Goal: Ask a question

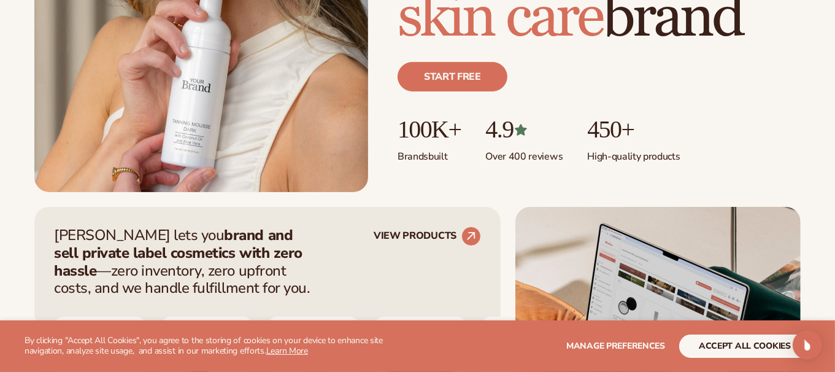
scroll to position [304, 0]
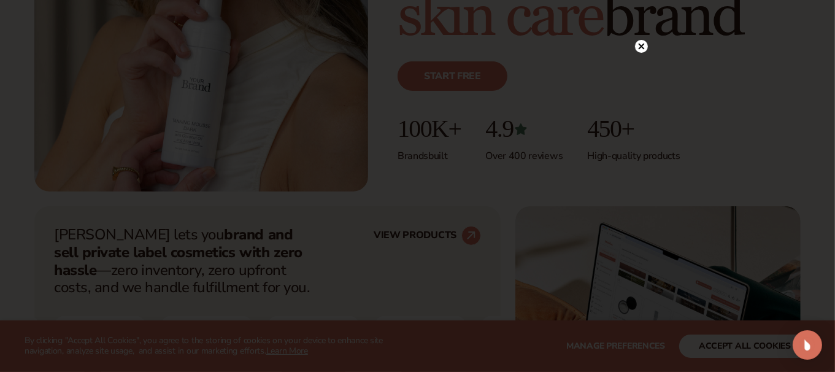
click at [640, 45] on icon at bounding box center [641, 46] width 6 height 6
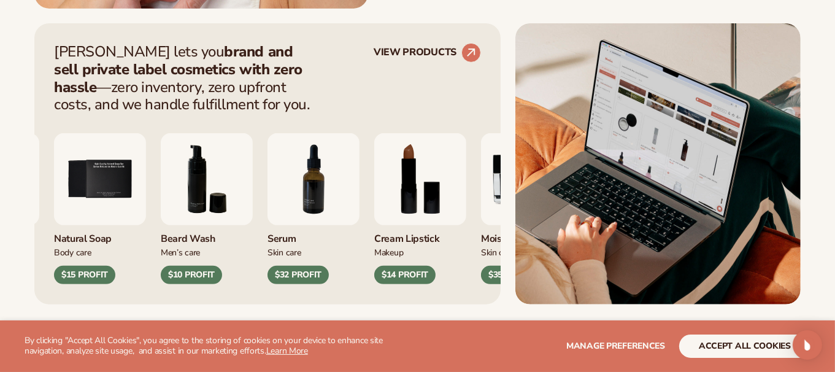
scroll to position [494, 0]
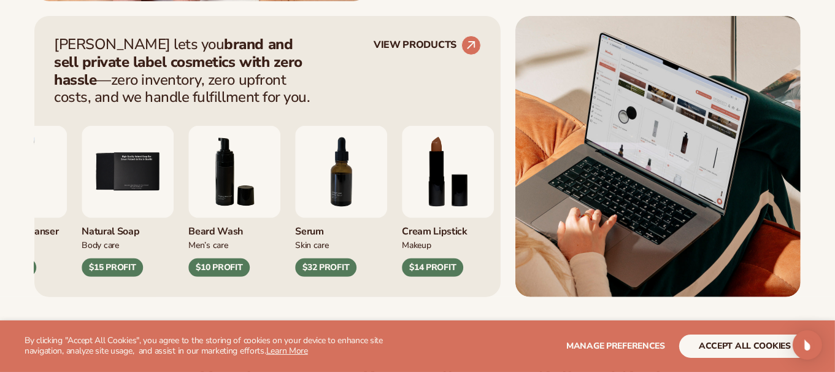
click at [457, 197] on img "8 / 9" at bounding box center [448, 172] width 92 height 92
click at [442, 161] on img "8 / 9" at bounding box center [448, 172] width 92 height 92
click at [471, 44] on icon at bounding box center [470, 44] width 11 height 11
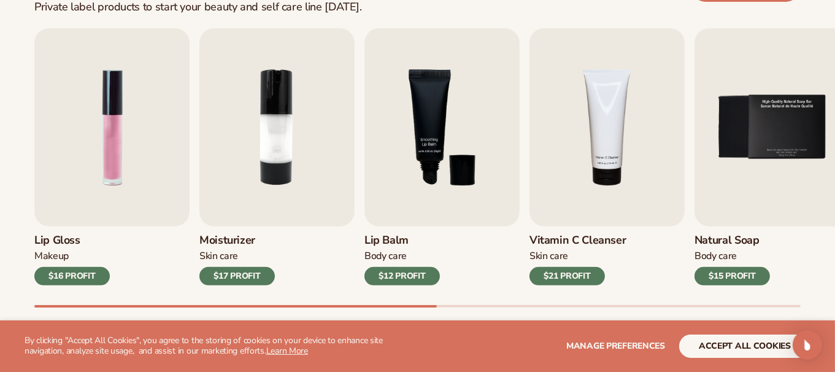
scroll to position [404, 0]
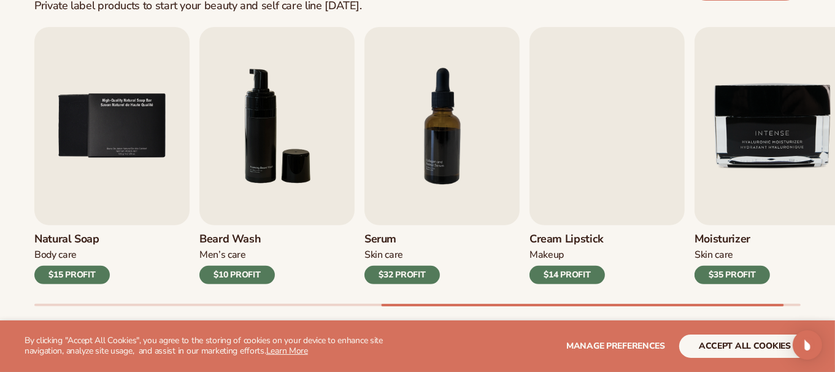
click at [60, 275] on div "$15 PROFIT" at bounding box center [71, 275] width 75 height 18
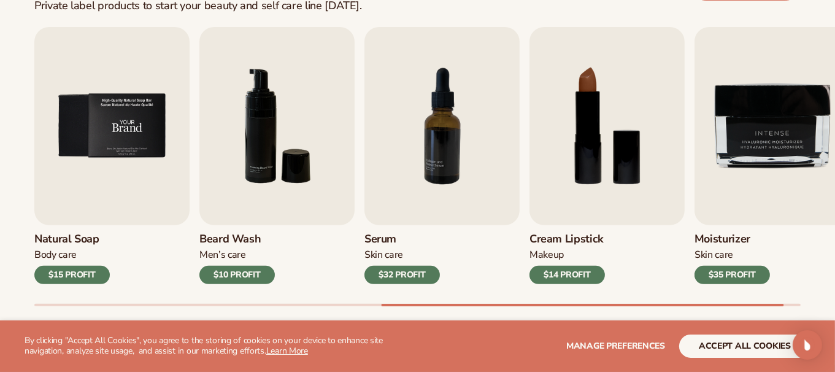
click at [124, 140] on img "5 / 9" at bounding box center [111, 126] width 155 height 198
click at [600, 150] on img "8 / 9" at bounding box center [606, 126] width 155 height 198
click at [587, 345] on span "Manage preferences" at bounding box center [615, 346] width 99 height 12
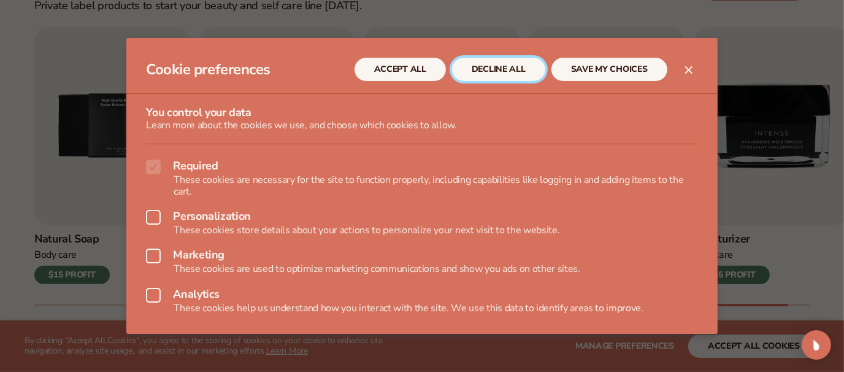
click at [483, 71] on button "DECLINE ALL" at bounding box center [498, 69] width 93 height 23
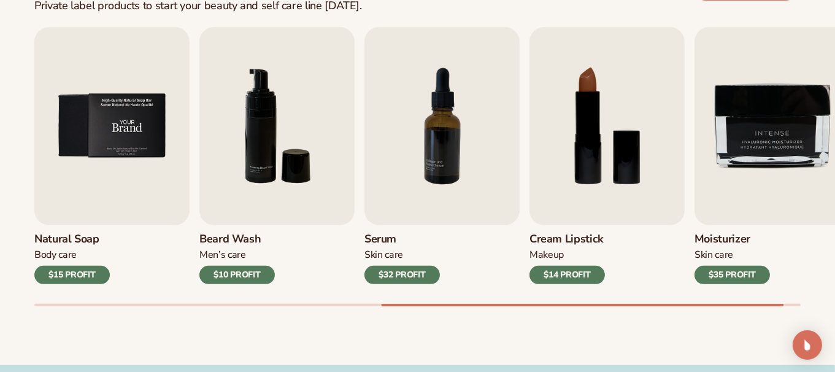
click at [124, 138] on img "5 / 9" at bounding box center [111, 126] width 155 height 198
click at [74, 272] on div "$15 PROFIT" at bounding box center [71, 275] width 75 height 18
click at [589, 147] on img "8 / 9" at bounding box center [606, 126] width 155 height 198
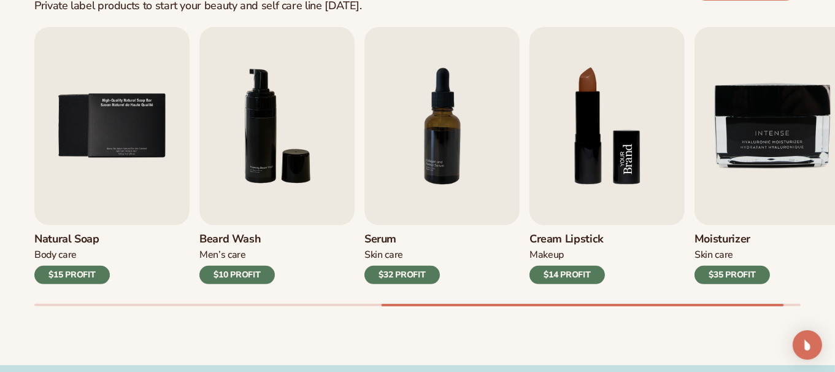
click at [589, 147] on img "8 / 9" at bounding box center [606, 126] width 155 height 198
click at [563, 272] on div "$14 PROFIT" at bounding box center [566, 275] width 75 height 18
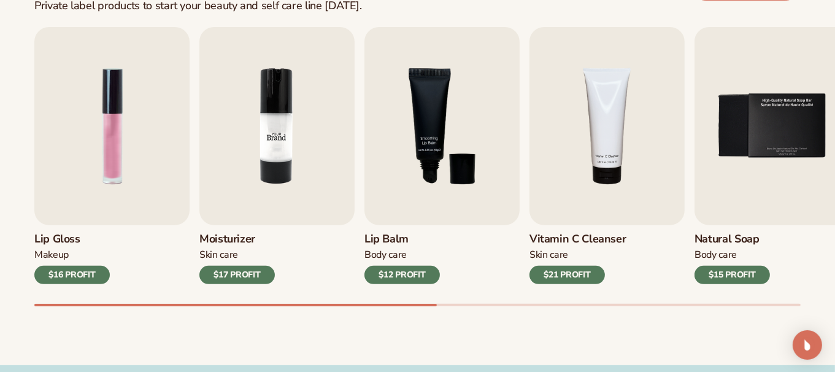
click at [275, 164] on img "2 / 9" at bounding box center [276, 126] width 155 height 198
click at [427, 142] on img "3 / 9" at bounding box center [441, 126] width 155 height 198
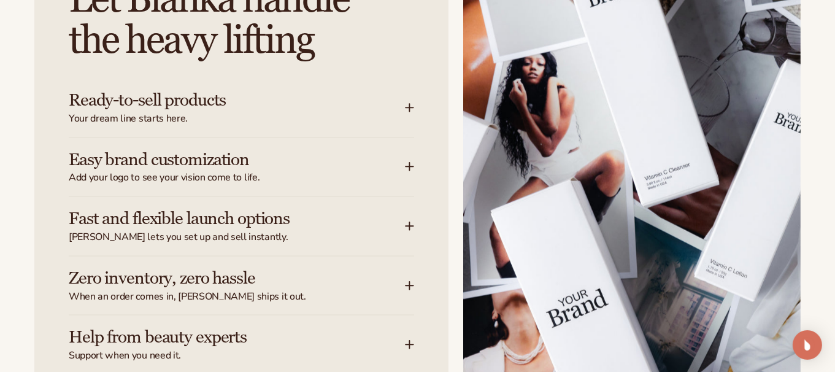
scroll to position [1569, 0]
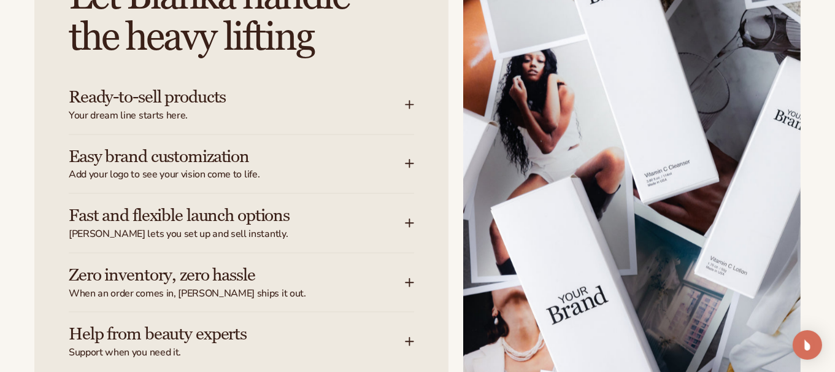
click at [174, 99] on h3 "Ready-to-sell products" at bounding box center [218, 97] width 299 height 19
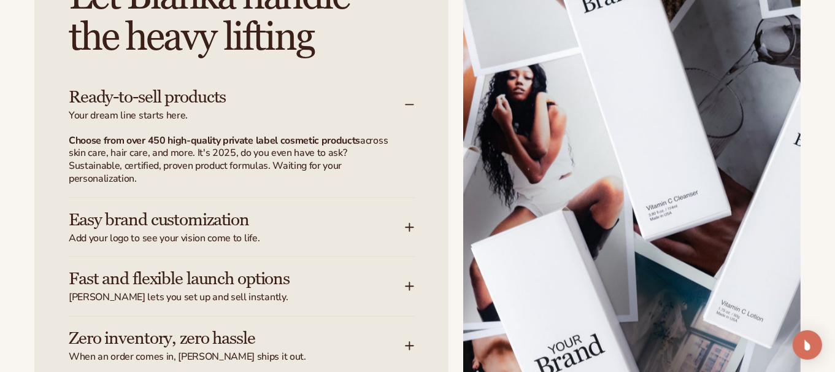
click at [359, 153] on p "Choose from over 450 high-quality private label cosmetic products across skin c…" at bounding box center [234, 159] width 331 height 51
click at [172, 93] on h3 "Ready-to-sell products" at bounding box center [218, 97] width 299 height 19
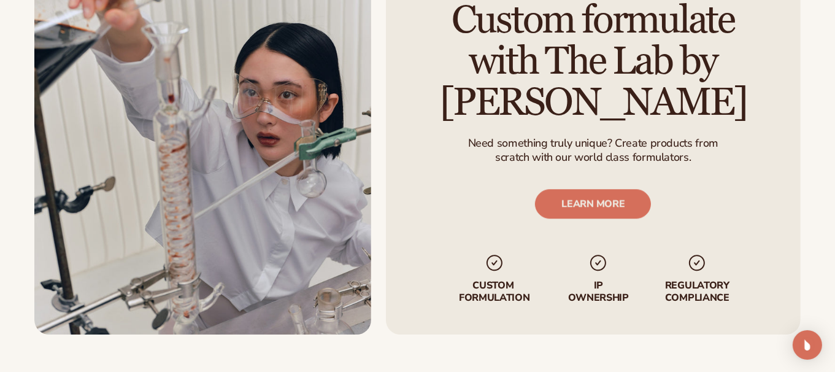
scroll to position [2867, 0]
click at [602, 195] on link "LEARN MORE" at bounding box center [593, 203] width 116 height 29
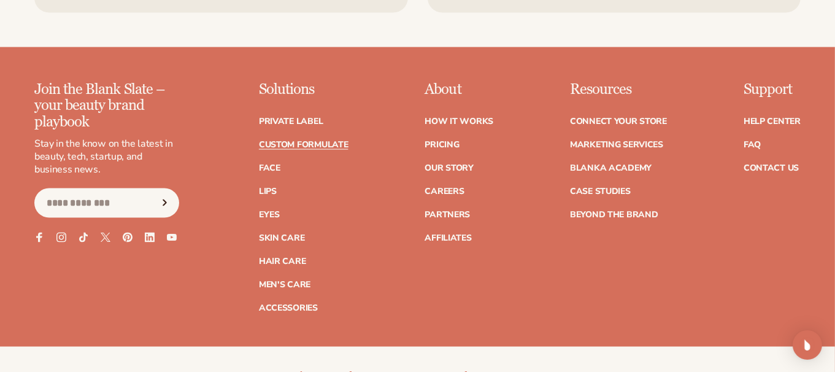
scroll to position [1760, 0]
click at [449, 117] on link "How It Works" at bounding box center [458, 121] width 69 height 9
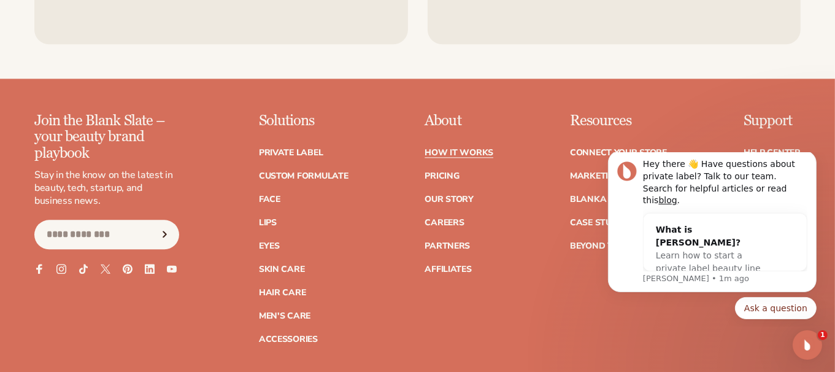
scroll to position [2682, 0]
click at [313, 171] on link "Custom formulate" at bounding box center [304, 175] width 90 height 9
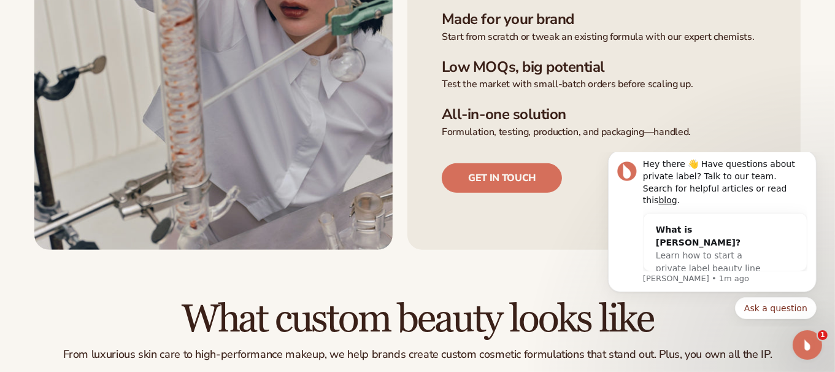
scroll to position [484, 0]
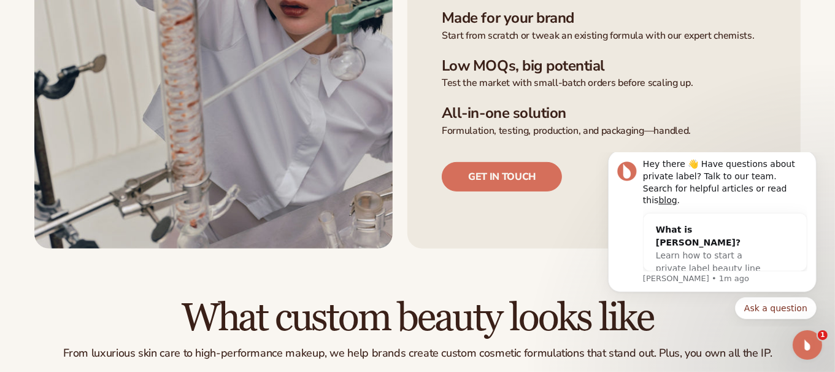
click at [499, 57] on h3 "Low MOQs, big potential" at bounding box center [604, 66] width 324 height 18
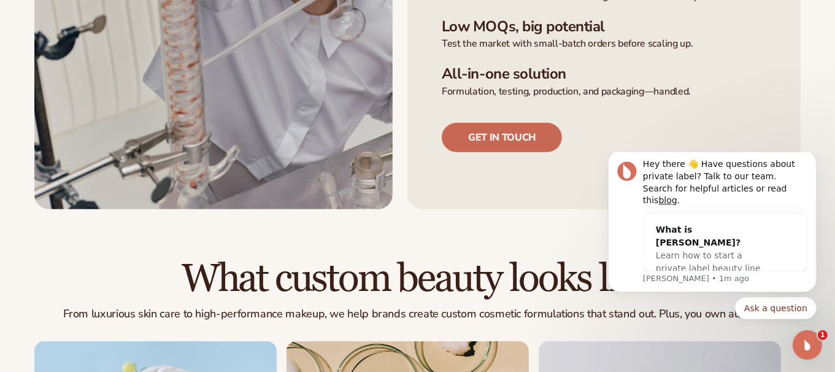
scroll to position [554, 0]
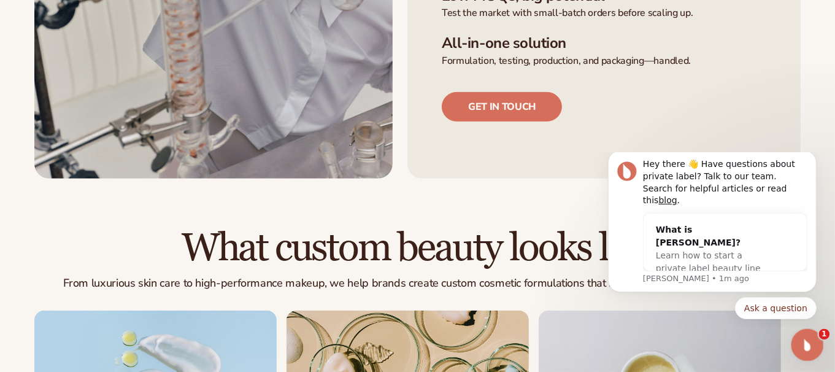
click at [810, 341] on icon "Open Intercom Messenger" at bounding box center [805, 343] width 20 height 20
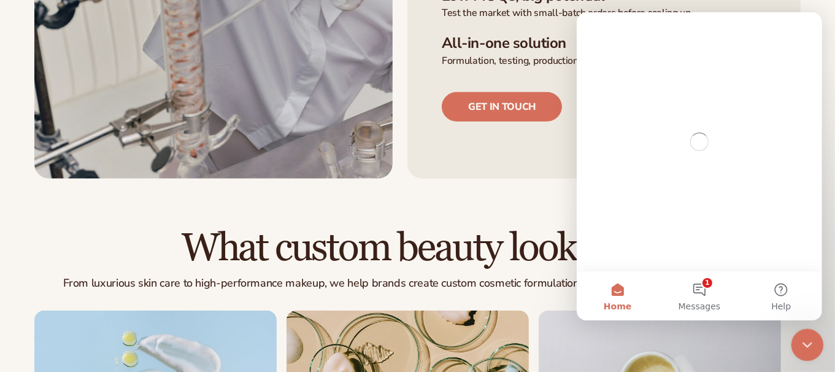
scroll to position [0, 0]
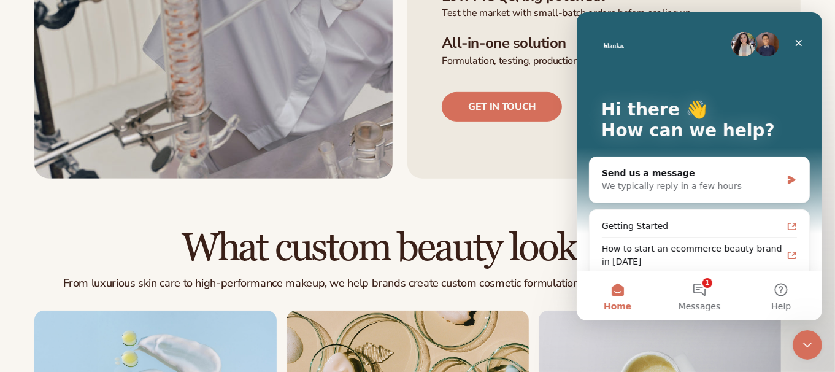
click at [809, 338] on icon "Close Intercom Messenger" at bounding box center [805, 342] width 15 height 15
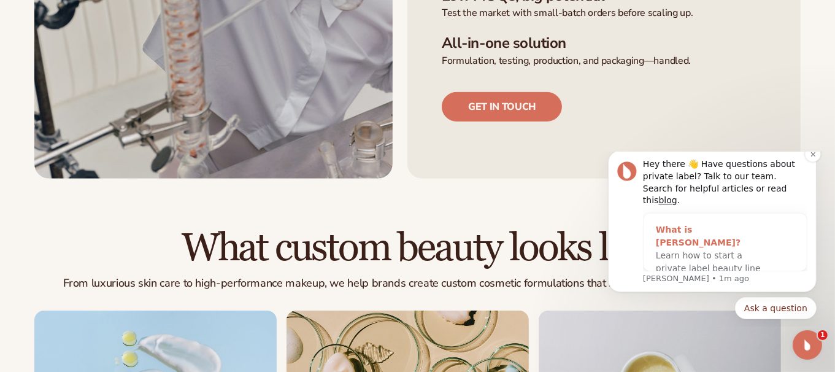
click at [668, 250] on span "Learn how to start a private label beauty line with [PERSON_NAME]" at bounding box center [707, 268] width 105 height 36
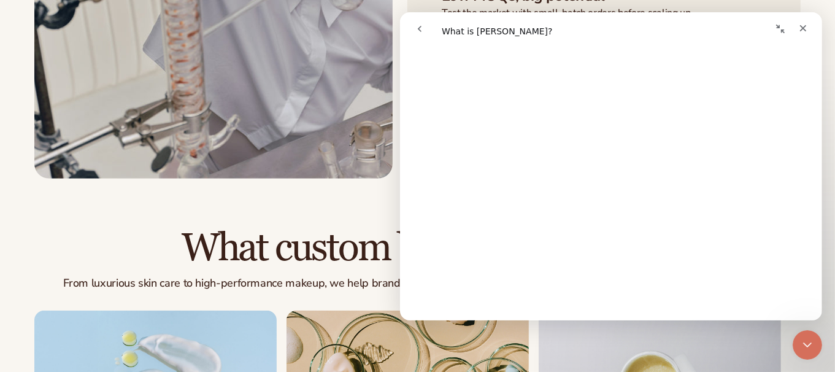
scroll to position [303, 0]
click at [776, 28] on icon "Collapse window" at bounding box center [779, 29] width 10 height 10
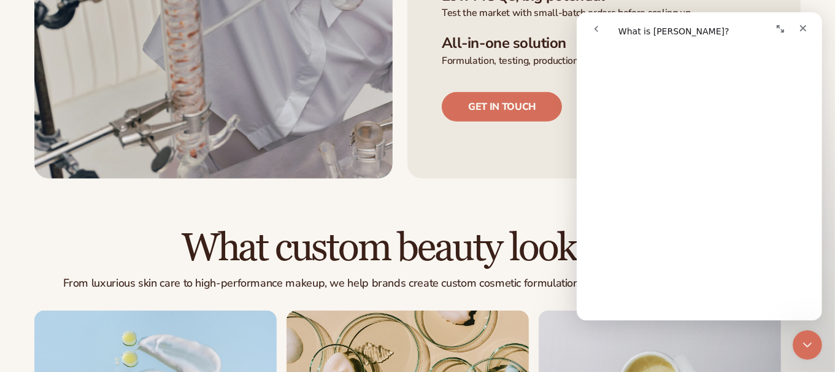
scroll to position [300, 0]
click at [780, 28] on icon "Expand window" at bounding box center [779, 29] width 10 height 10
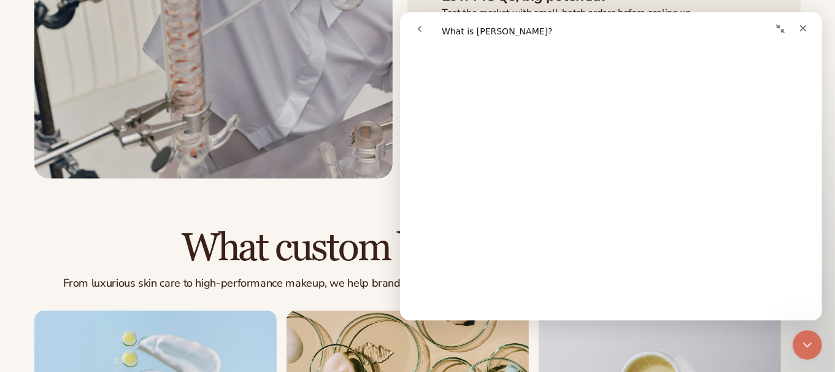
scroll to position [303, 0]
click at [799, 28] on icon "Close" at bounding box center [802, 28] width 10 height 10
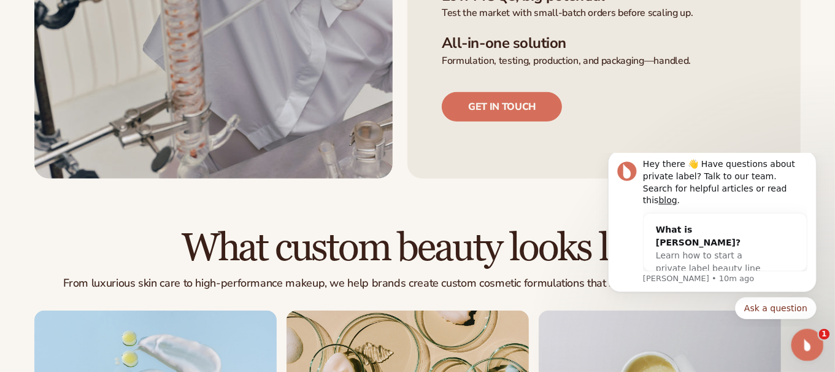
scroll to position [0, 0]
click at [664, 250] on span "Learn how to start a private label beauty line with [PERSON_NAME]" at bounding box center [707, 268] width 105 height 36
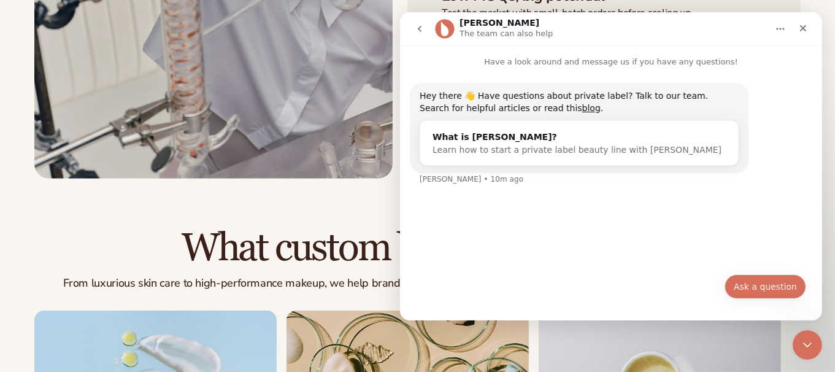
click at [766, 280] on button "Ask a question" at bounding box center [765, 286] width 82 height 25
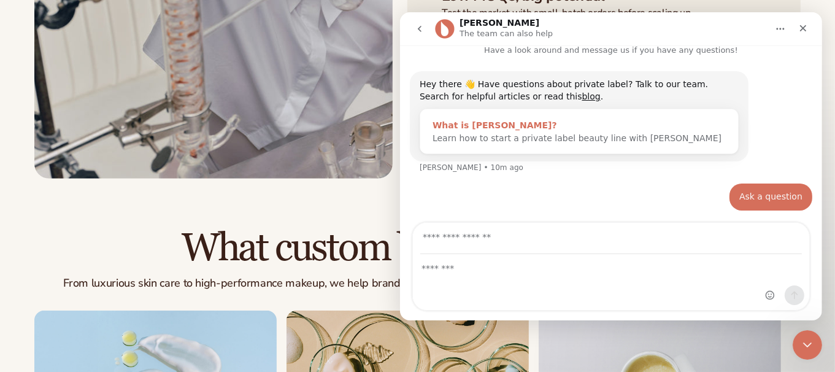
scroll to position [12, 0]
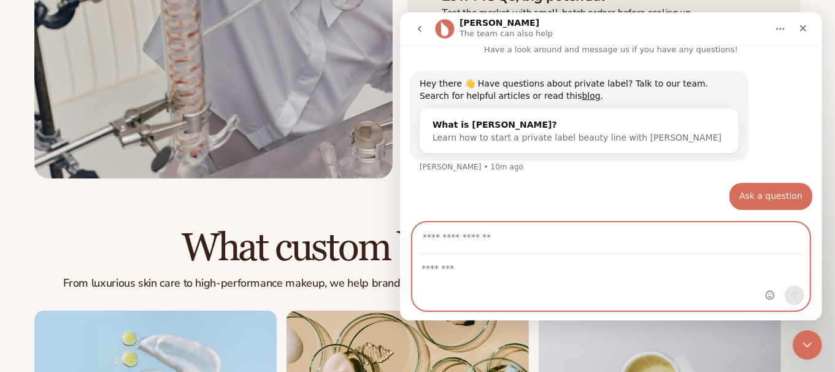
click at [441, 273] on textarea "Message…" at bounding box center [610, 264] width 396 height 21
type textarea "**********"
click at [447, 236] on input "Your email" at bounding box center [609, 238] width 381 height 31
type input "**********"
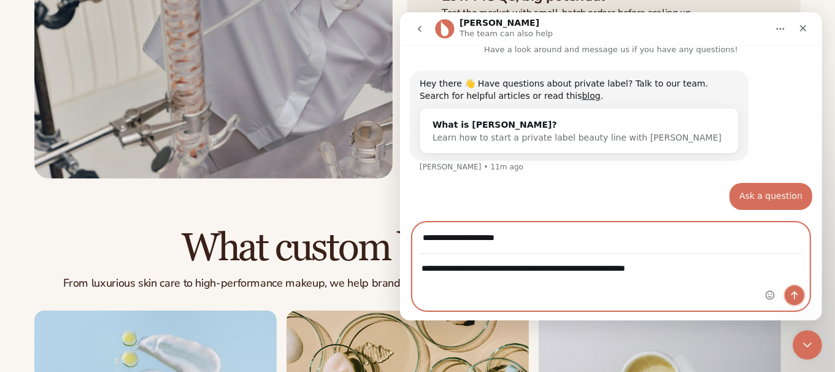
click at [791, 296] on icon "Send a message…" at bounding box center [794, 295] width 10 height 10
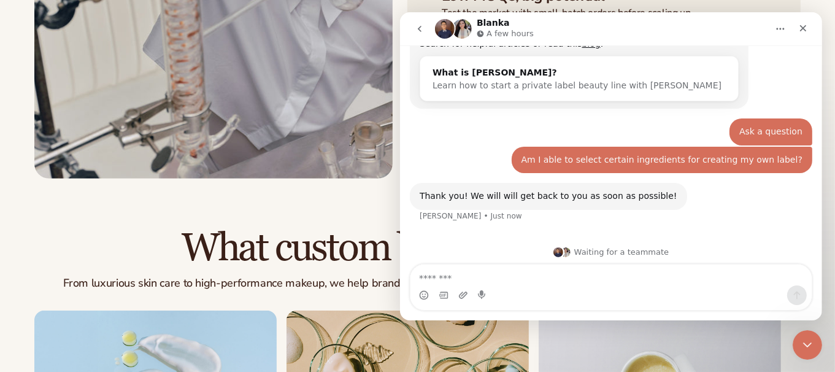
scroll to position [69, 0]
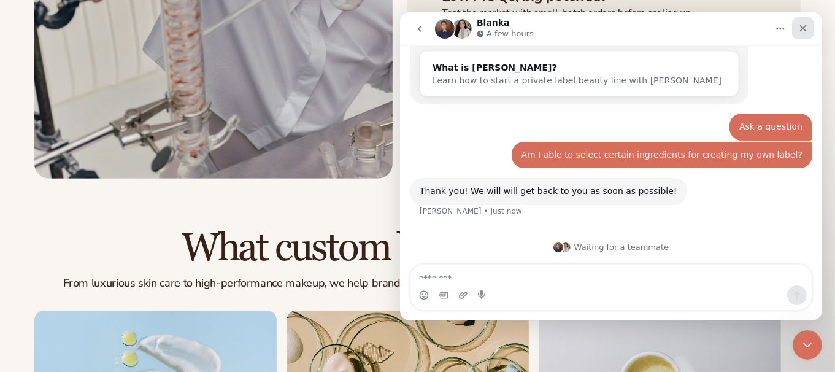
click at [803, 28] on icon "Close" at bounding box center [802, 28] width 10 height 10
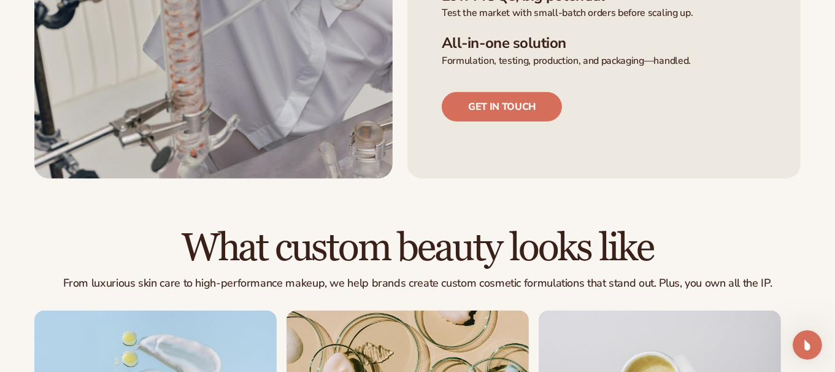
click at [517, 202] on main "The Lab by Blanka The modern way to create custom private label makeup and skin…" at bounding box center [417, 229] width 835 height 1448
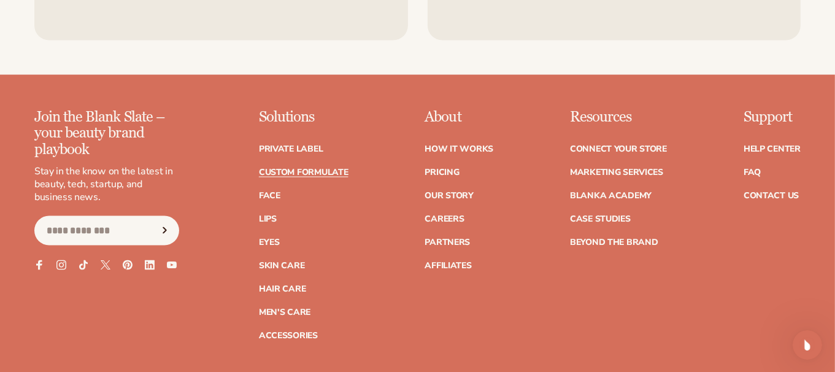
scroll to position [1740, 0]
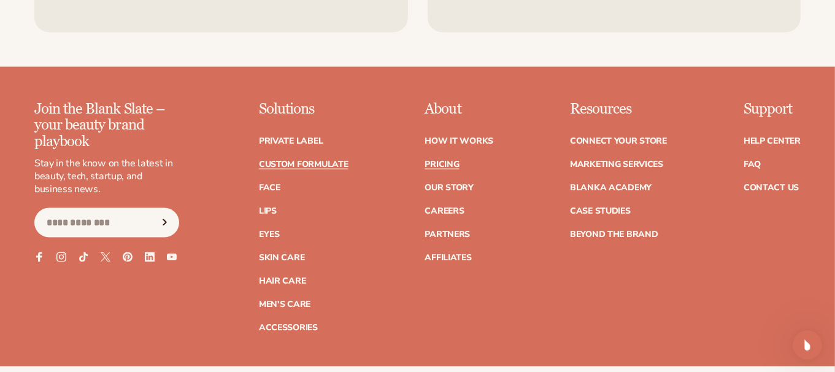
click at [446, 162] on link "Pricing" at bounding box center [441, 164] width 34 height 9
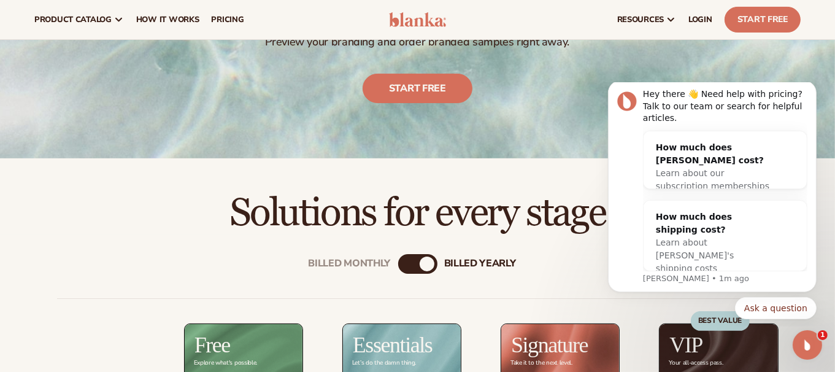
scroll to position [212, 0]
click at [430, 179] on div "Solutions for every stage" at bounding box center [417, 195] width 835 height 75
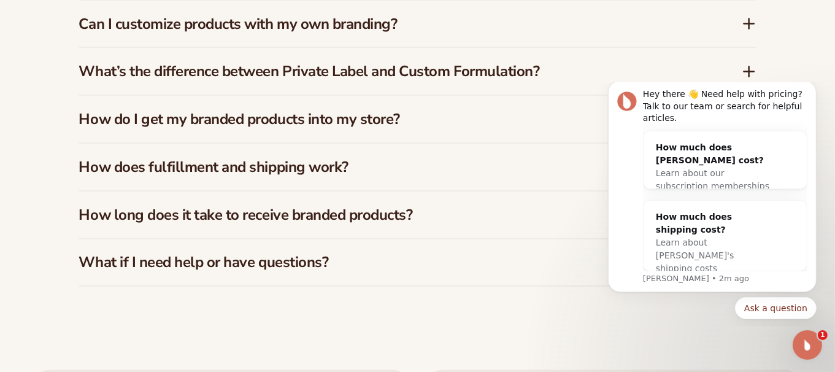
scroll to position [1938, 0]
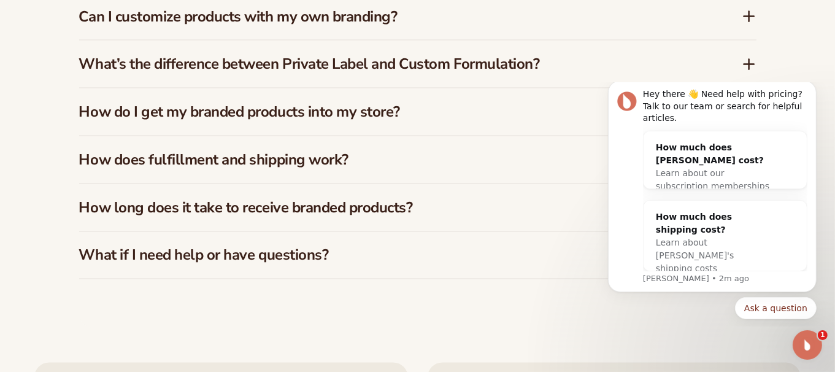
click at [746, 57] on icon at bounding box center [748, 64] width 15 height 15
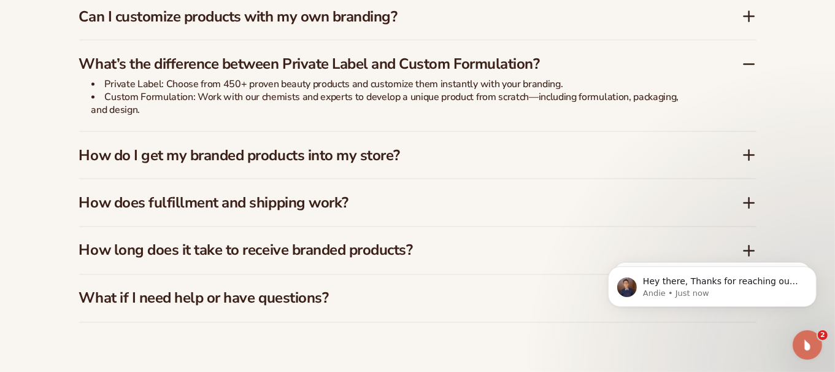
click at [749, 150] on icon at bounding box center [749, 155] width 0 height 10
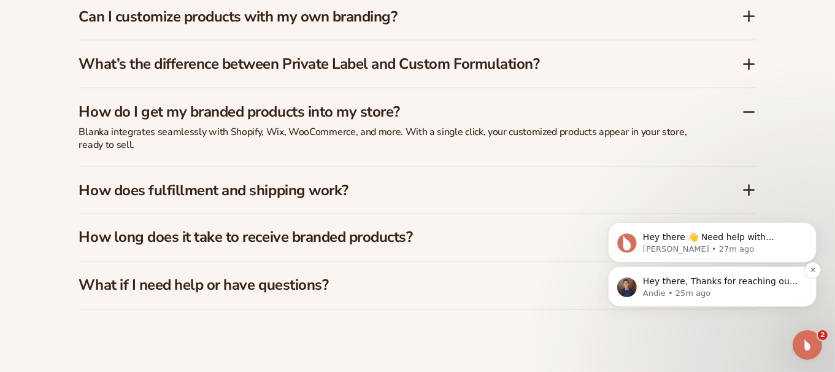
click at [717, 284] on p "Hey there, Thanks for reaching out to our team! [PERSON_NAME] offers custom for…" at bounding box center [721, 281] width 158 height 12
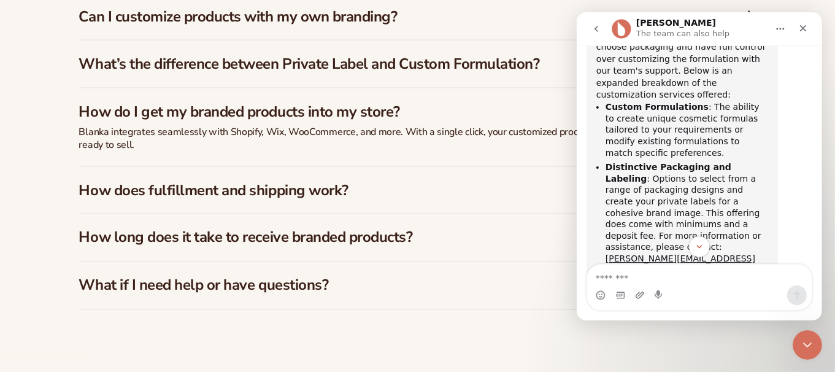
scroll to position [435, 0]
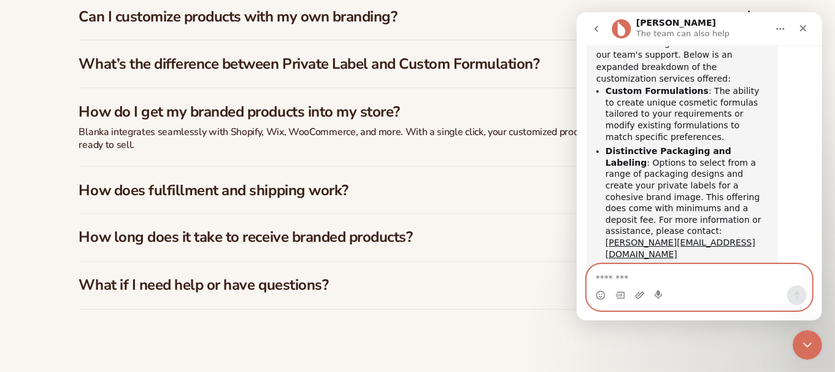
click at [635, 278] on textarea "Message…" at bounding box center [698, 274] width 224 height 21
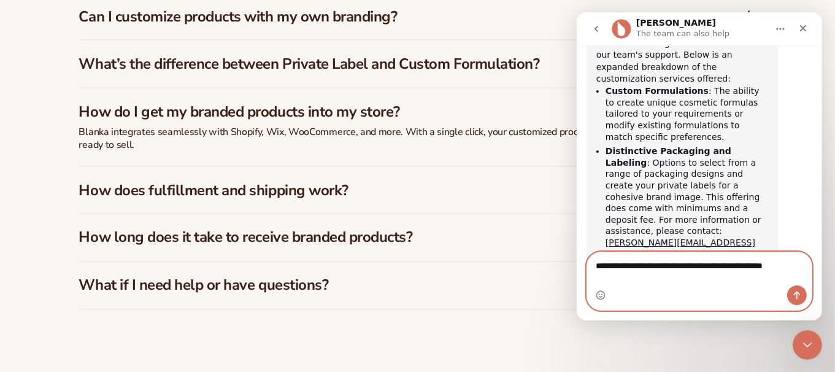
scroll to position [472, 0]
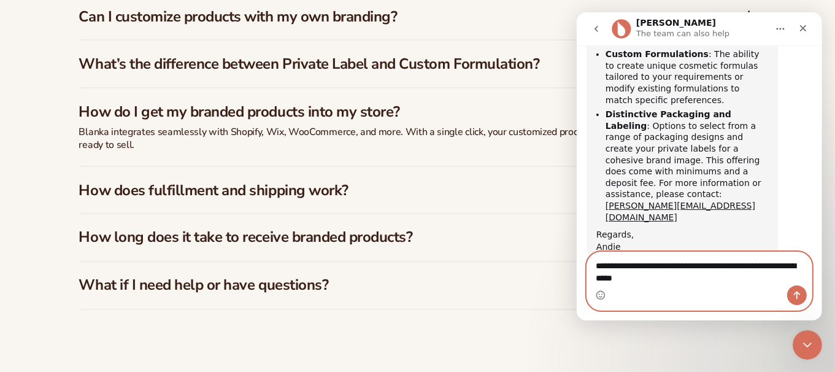
type textarea "**********"
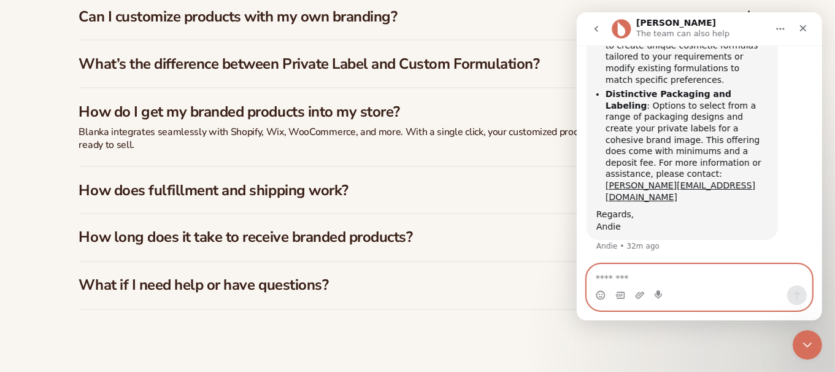
scroll to position [487, 0]
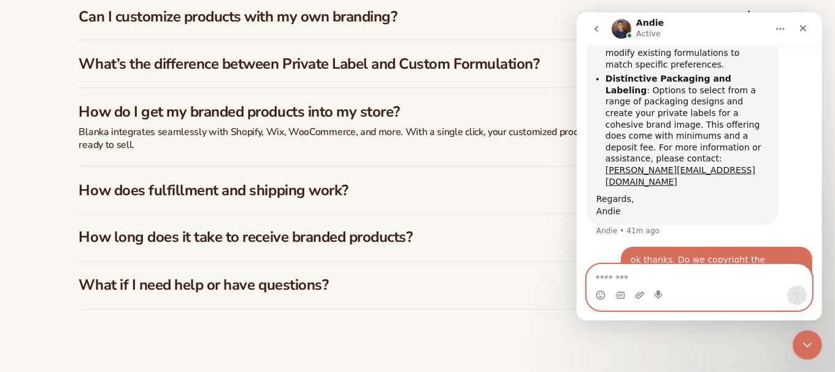
click at [640, 274] on textarea "Message…" at bounding box center [698, 274] width 224 height 21
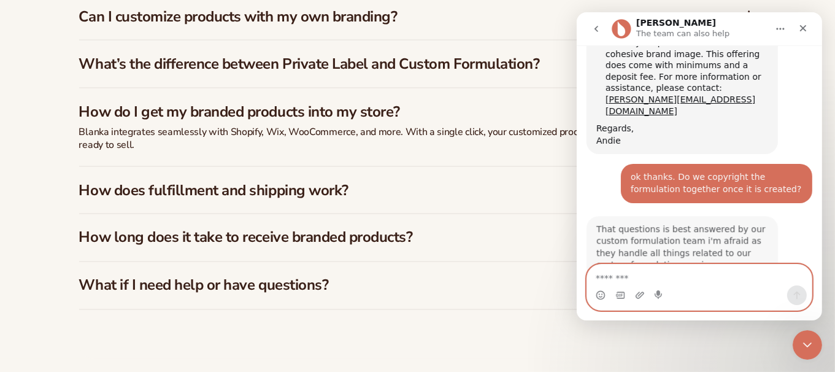
scroll to position [560, 0]
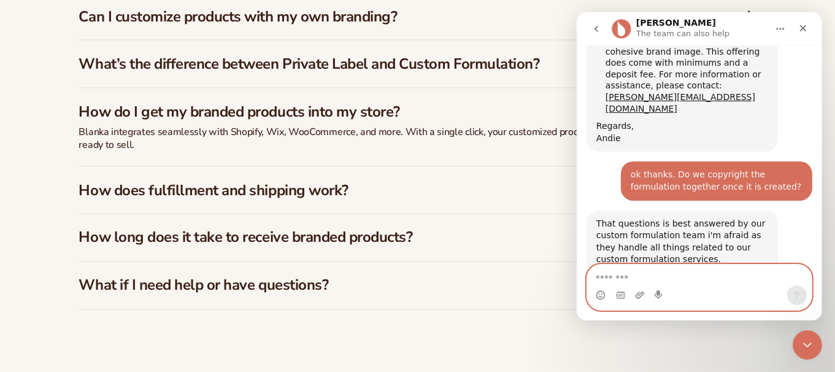
click at [627, 268] on textarea "Message…" at bounding box center [698, 274] width 224 height 21
type textarea "**********"
click at [802, 296] on button "Send a message…" at bounding box center [796, 295] width 20 height 20
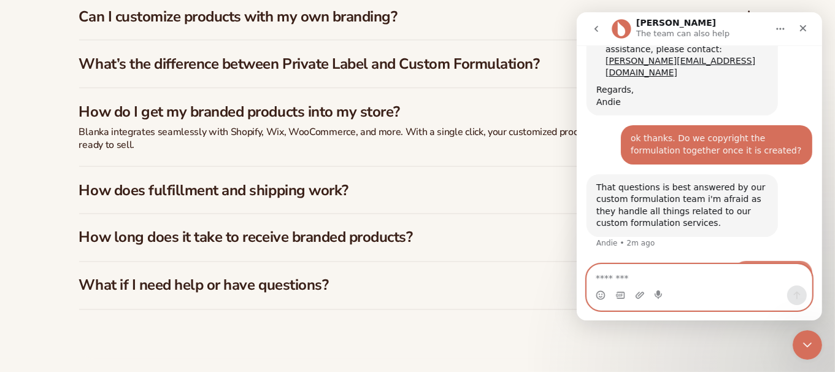
scroll to position [597, 0]
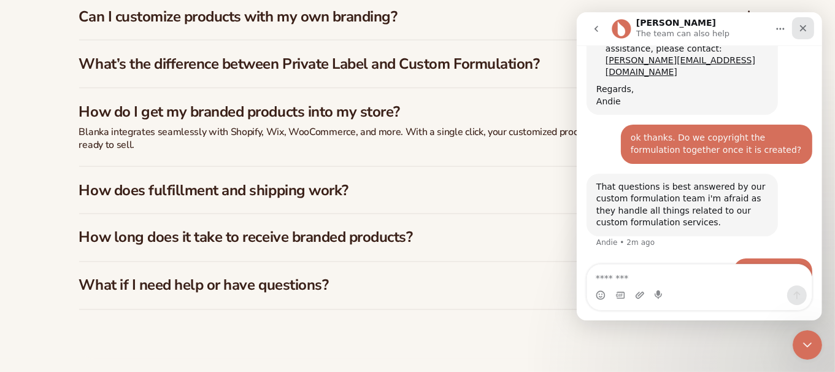
click at [805, 26] on icon "Close" at bounding box center [802, 28] width 10 height 10
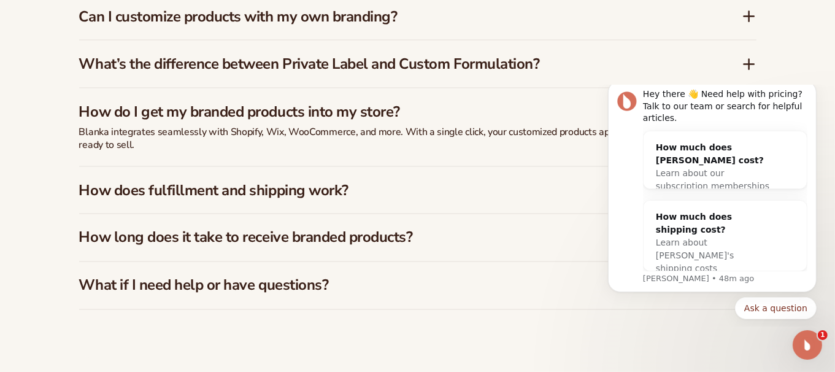
scroll to position [0, 0]
